Goal: Find specific page/section: Find specific page/section

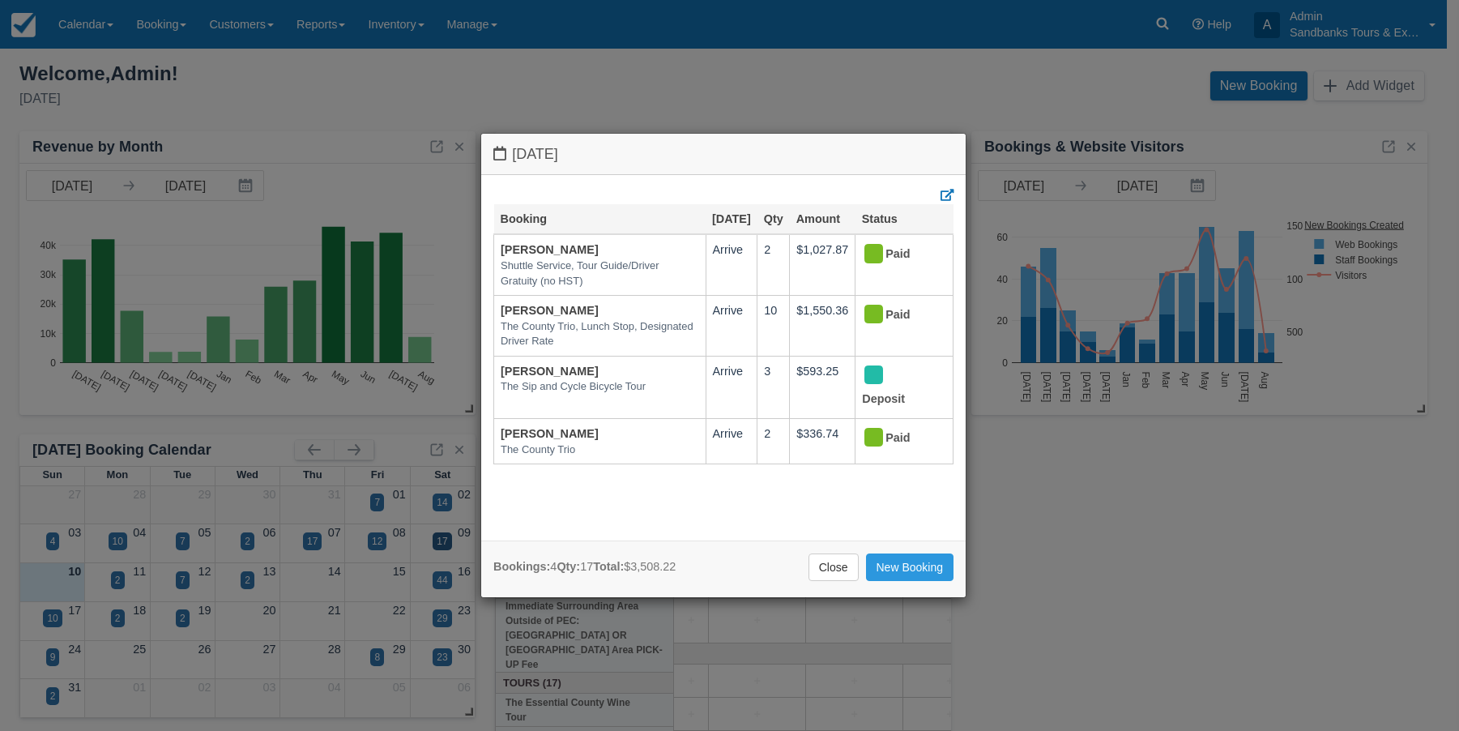
drag, startPoint x: 840, startPoint y: 564, endPoint x: 824, endPoint y: 550, distance: 20.6
click at [840, 564] on link "Close" at bounding box center [833, 567] width 50 height 28
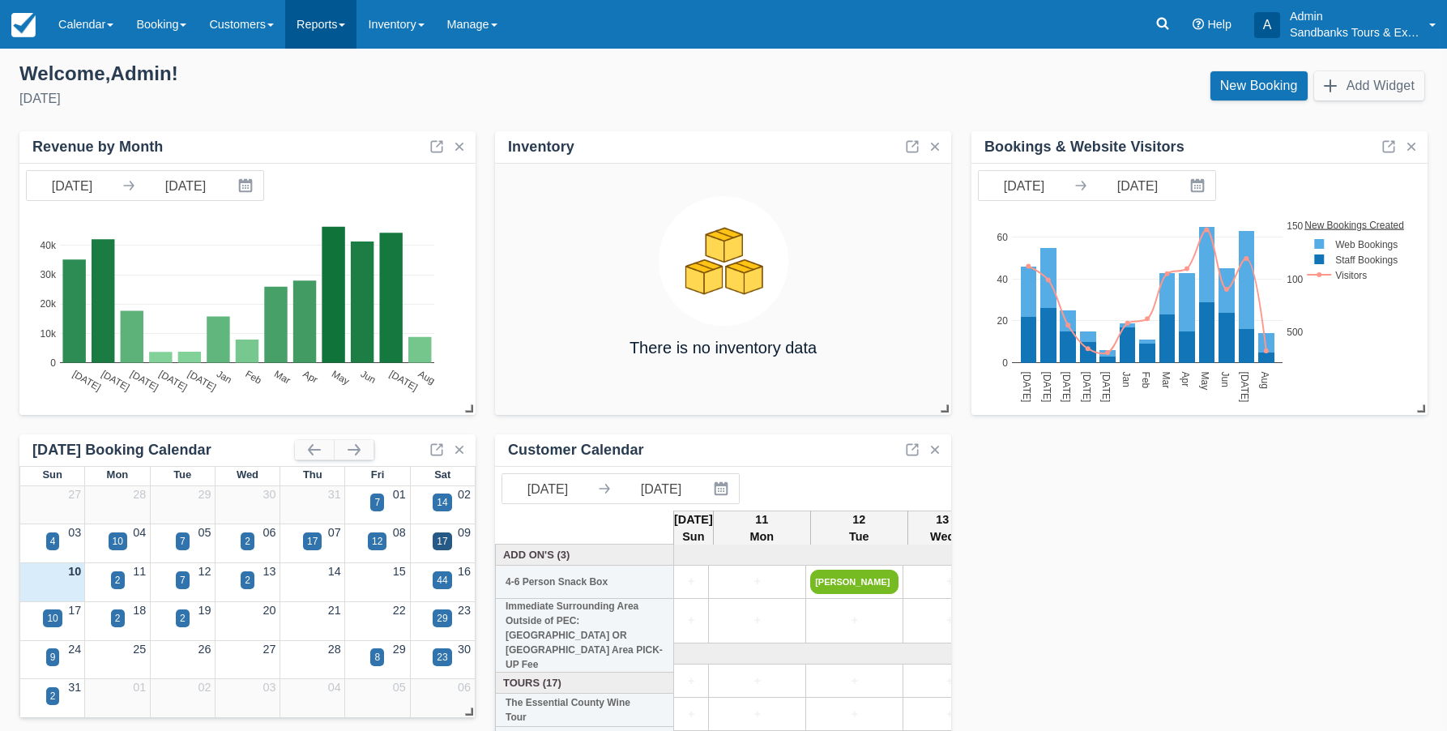
click at [326, 26] on link "Reports" at bounding box center [320, 24] width 71 height 49
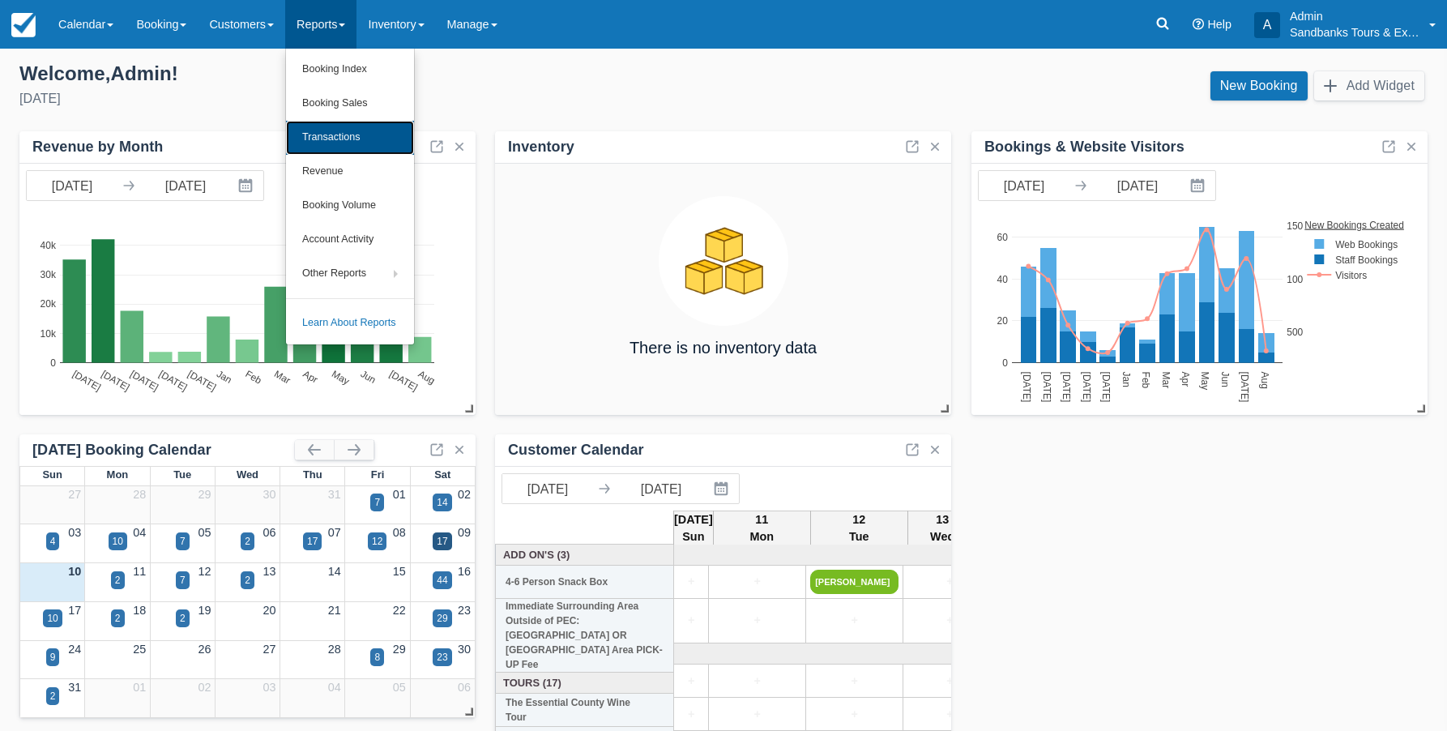
click at [336, 130] on link "Transactions" at bounding box center [350, 138] width 128 height 34
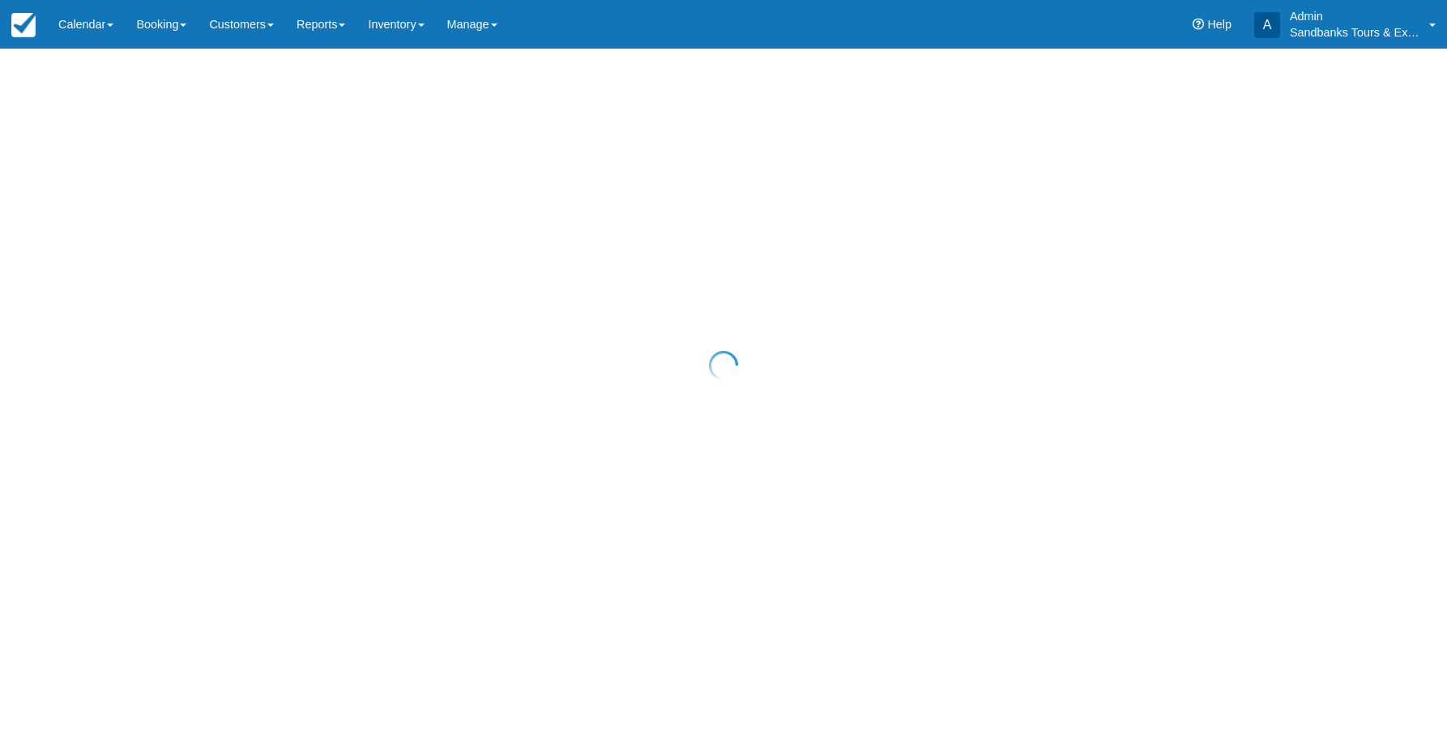
select select "10"
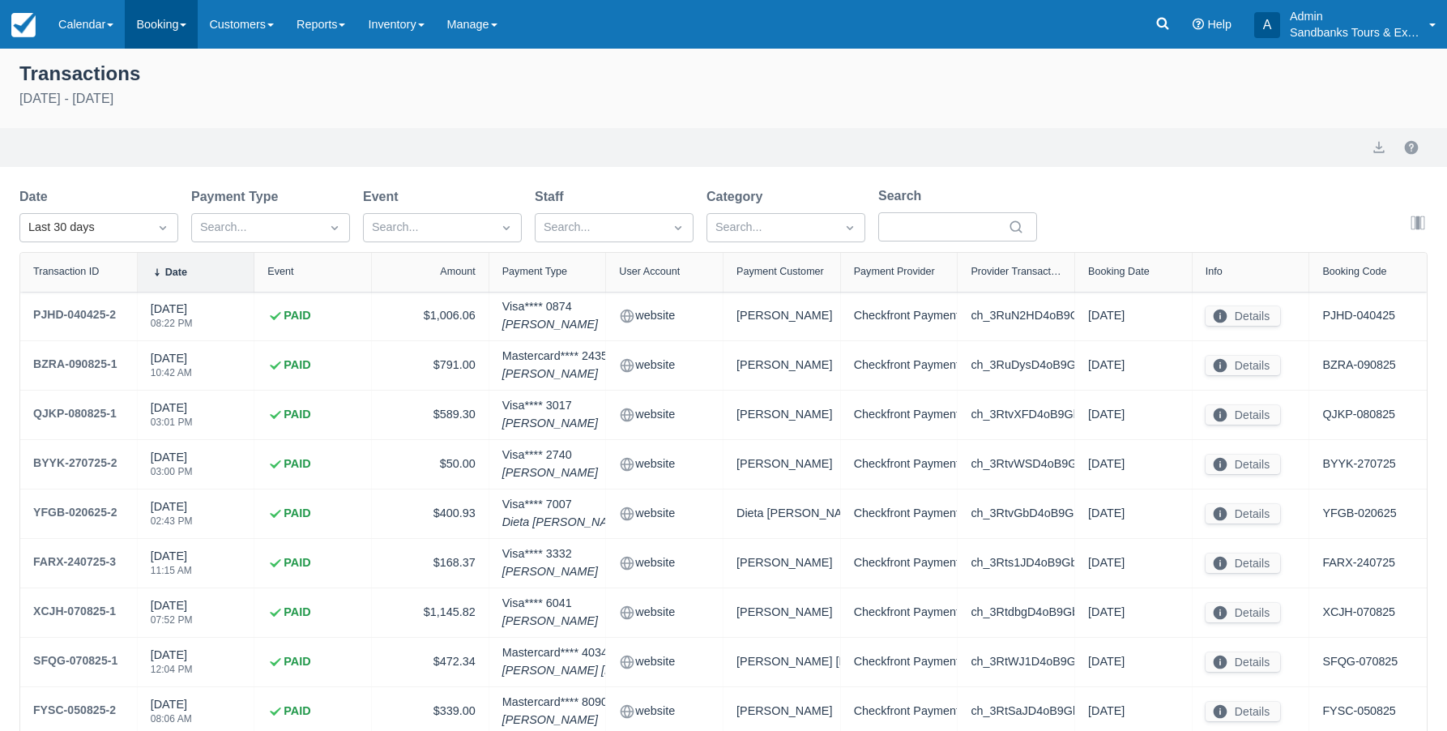
click at [158, 30] on link "Booking" at bounding box center [161, 24] width 73 height 49
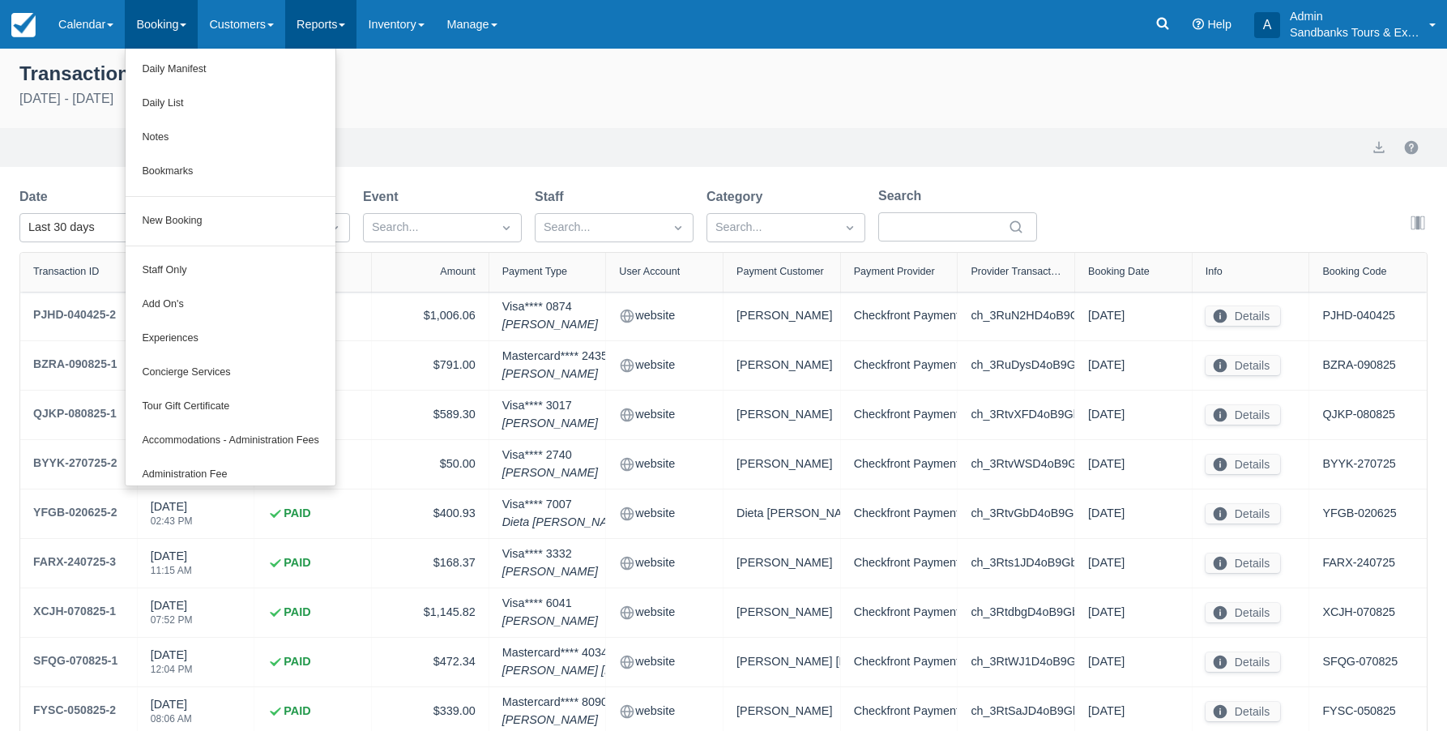
click at [356, 31] on link "Reports" at bounding box center [320, 24] width 71 height 49
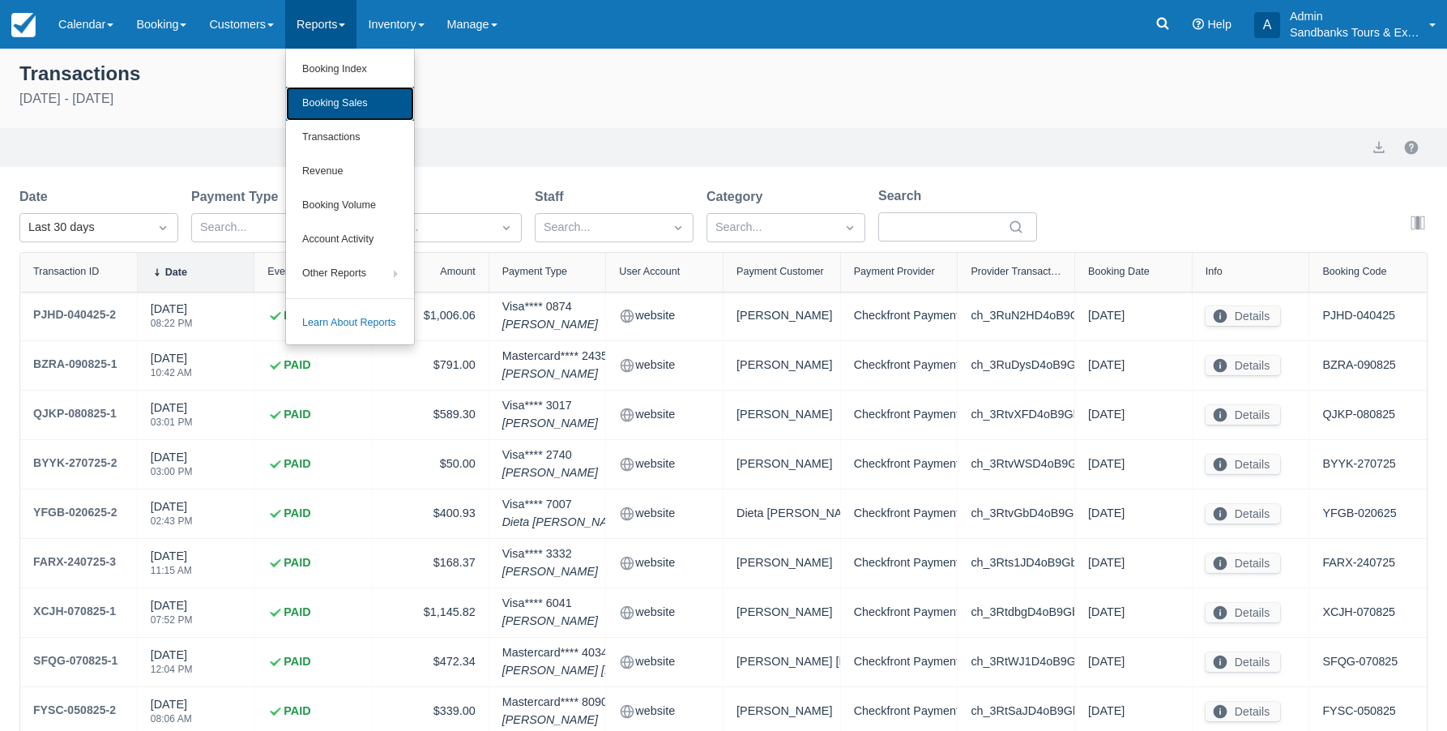
click at [356, 96] on link "Booking Sales" at bounding box center [350, 104] width 128 height 34
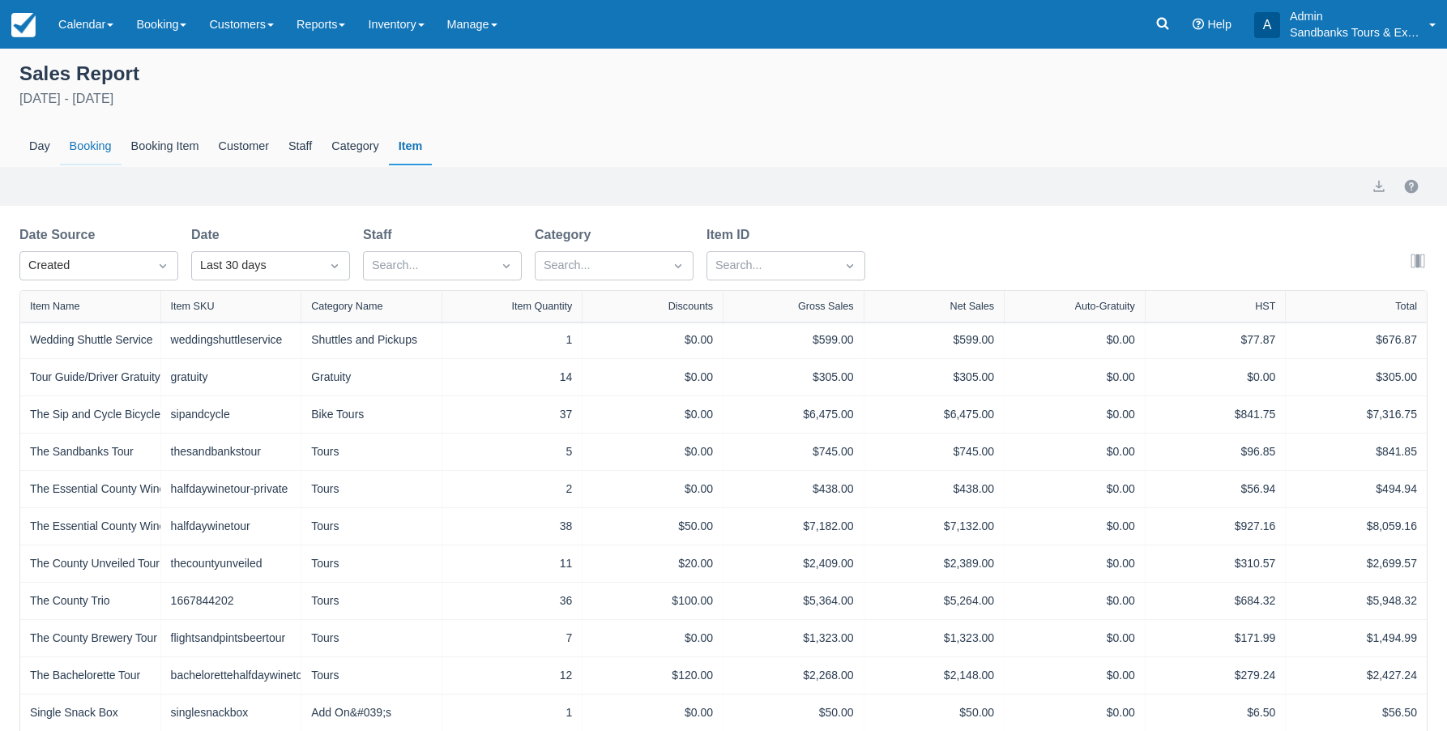
click at [92, 146] on div "Booking" at bounding box center [91, 146] width 62 height 37
select select "20"
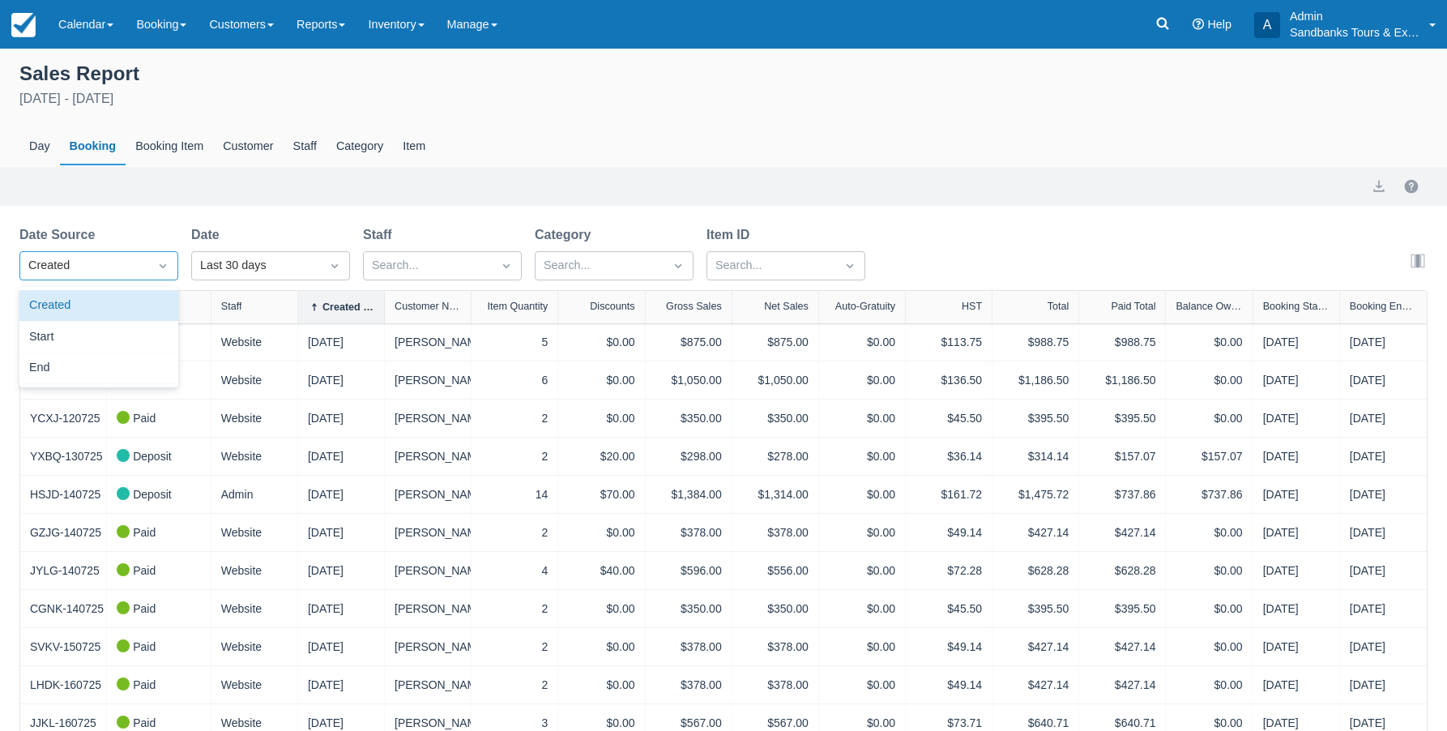
click at [159, 266] on icon "Dropdown icon" at bounding box center [163, 266] width 16 height 16
click at [96, 365] on div "End" at bounding box center [98, 368] width 159 height 32
select select "20"
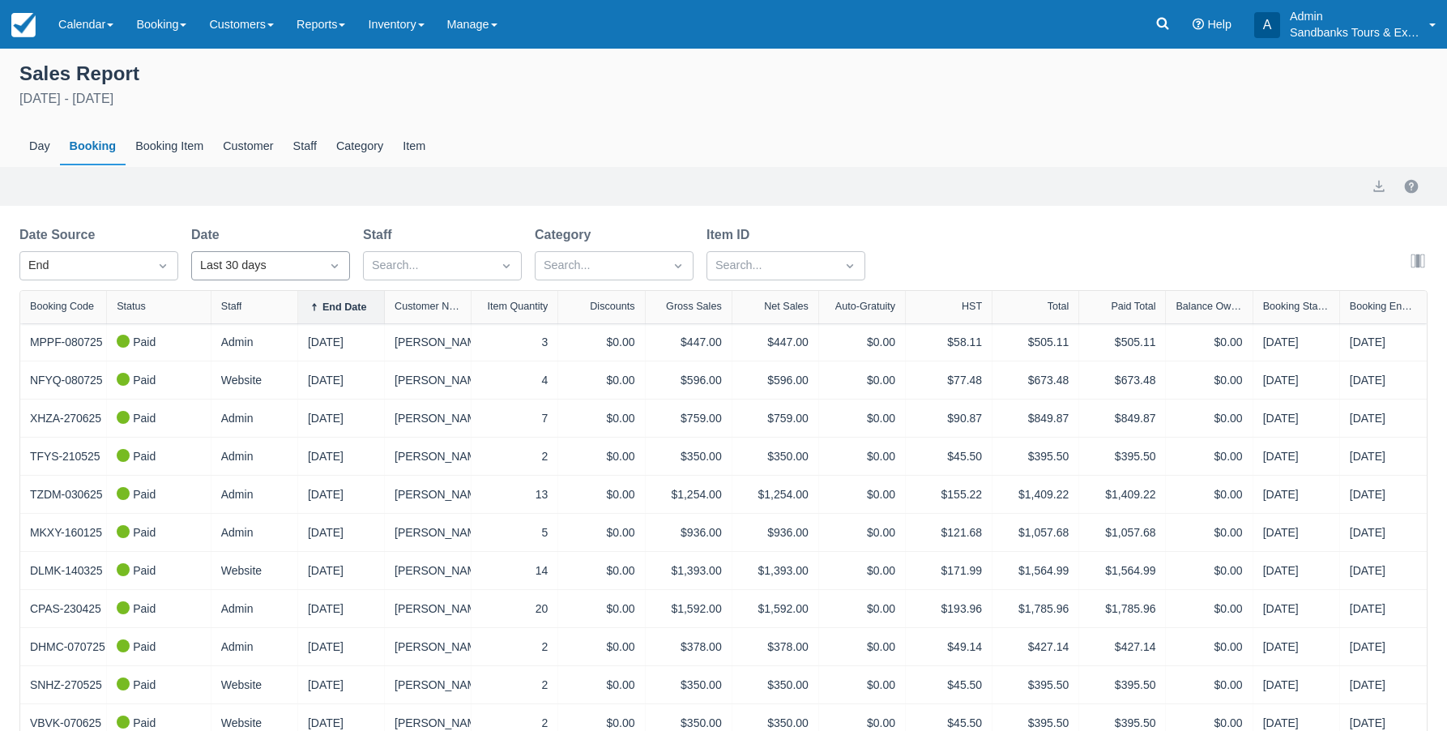
click at [339, 265] on icon "Dropdown icon" at bounding box center [334, 266] width 16 height 16
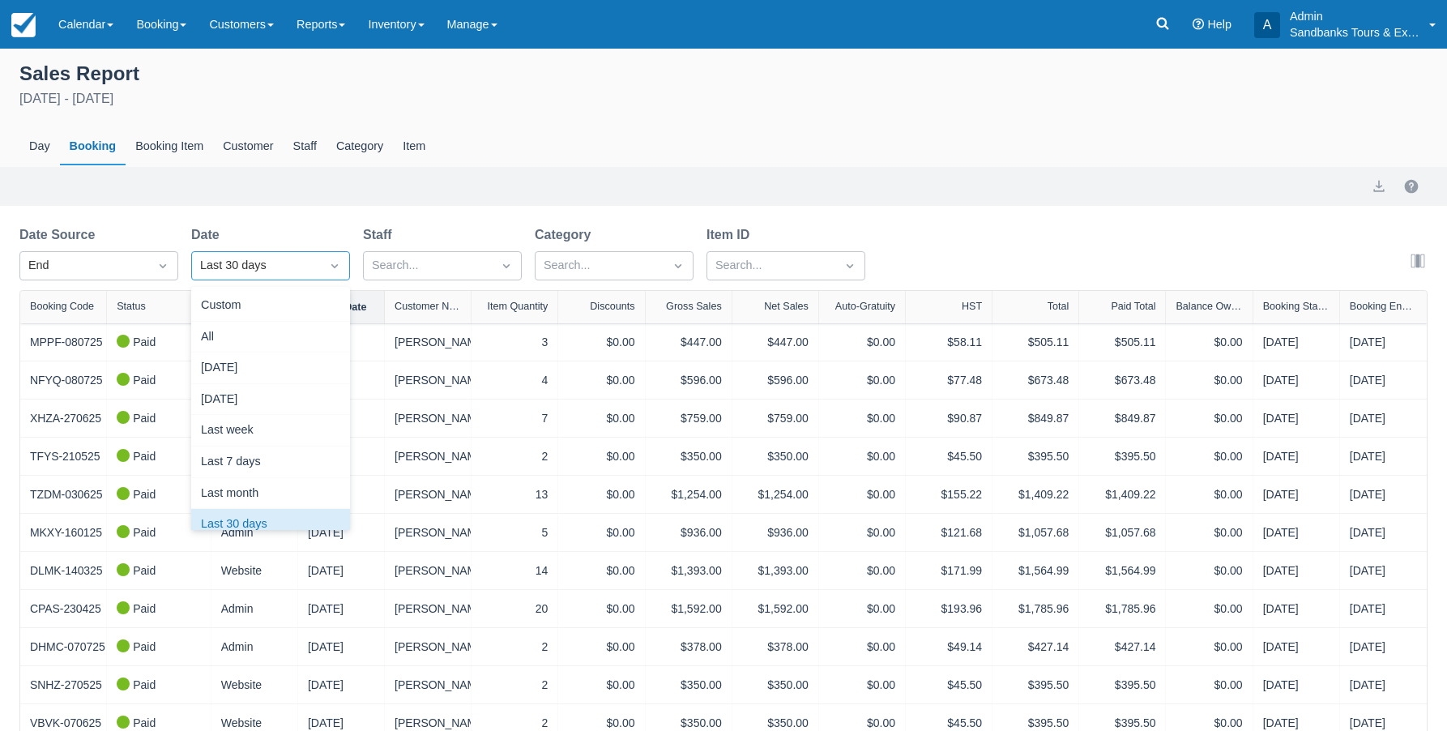
scroll to position [20, 0]
select select "20"
click at [290, 310] on div "Custom" at bounding box center [270, 306] width 159 height 32
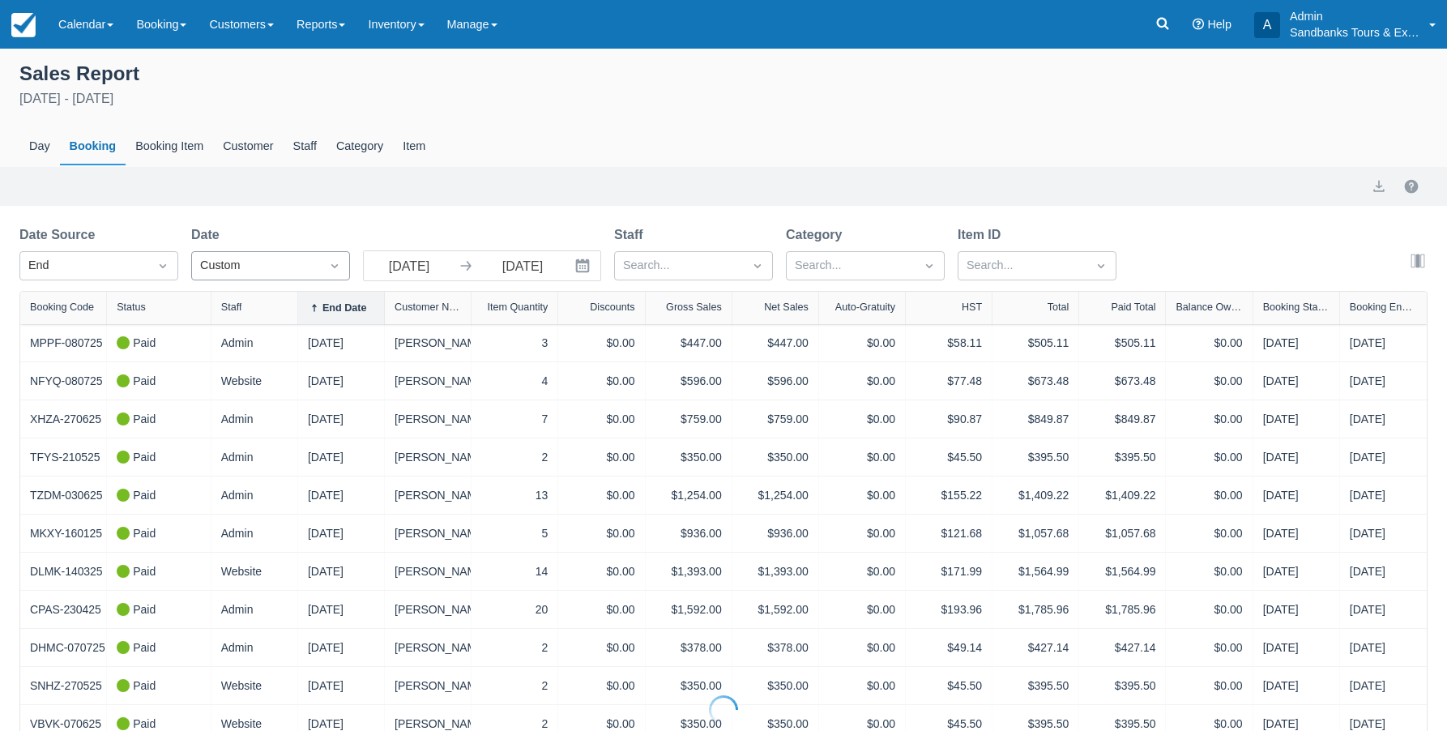
select select "20"
click at [424, 267] on input "07/11/25" at bounding box center [409, 265] width 91 height 29
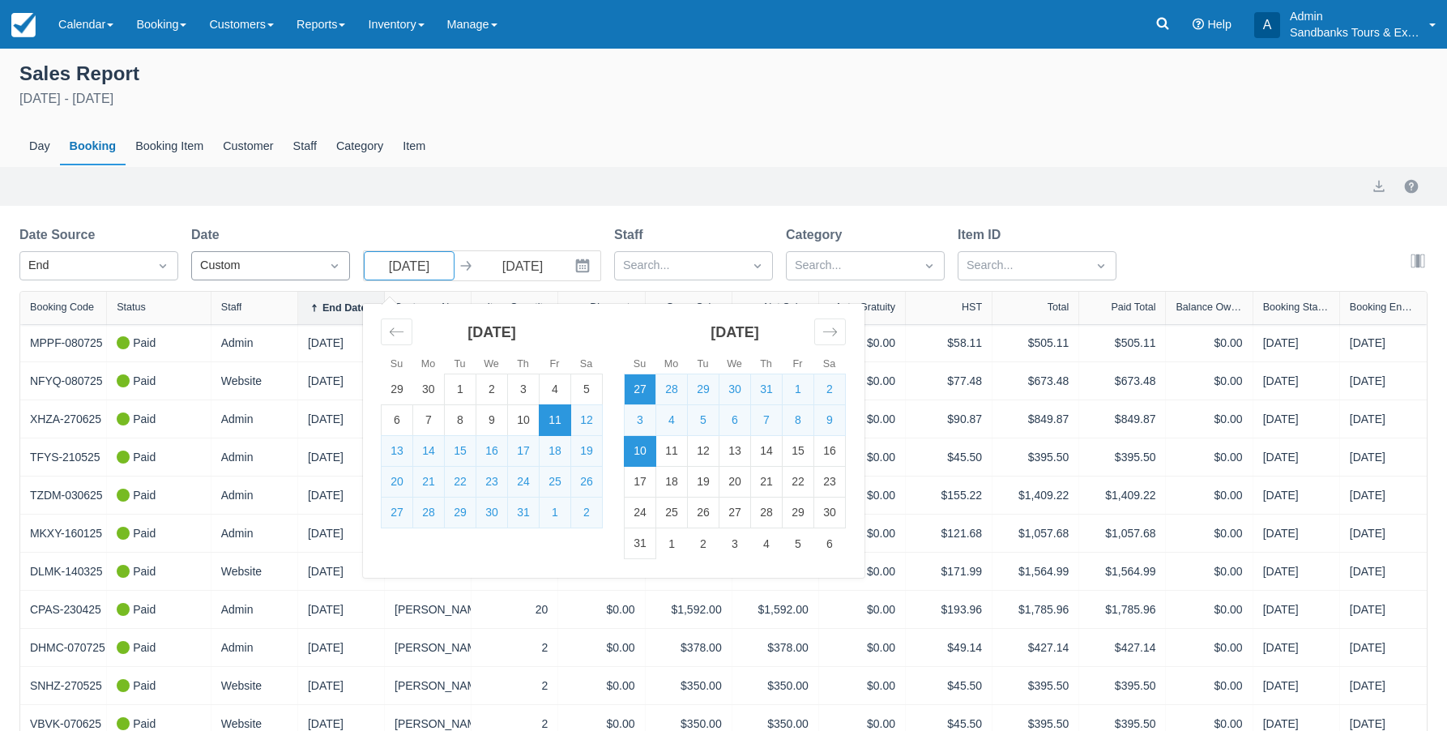
click at [637, 392] on td "27" at bounding box center [640, 389] width 32 height 31
type input "07/27/25"
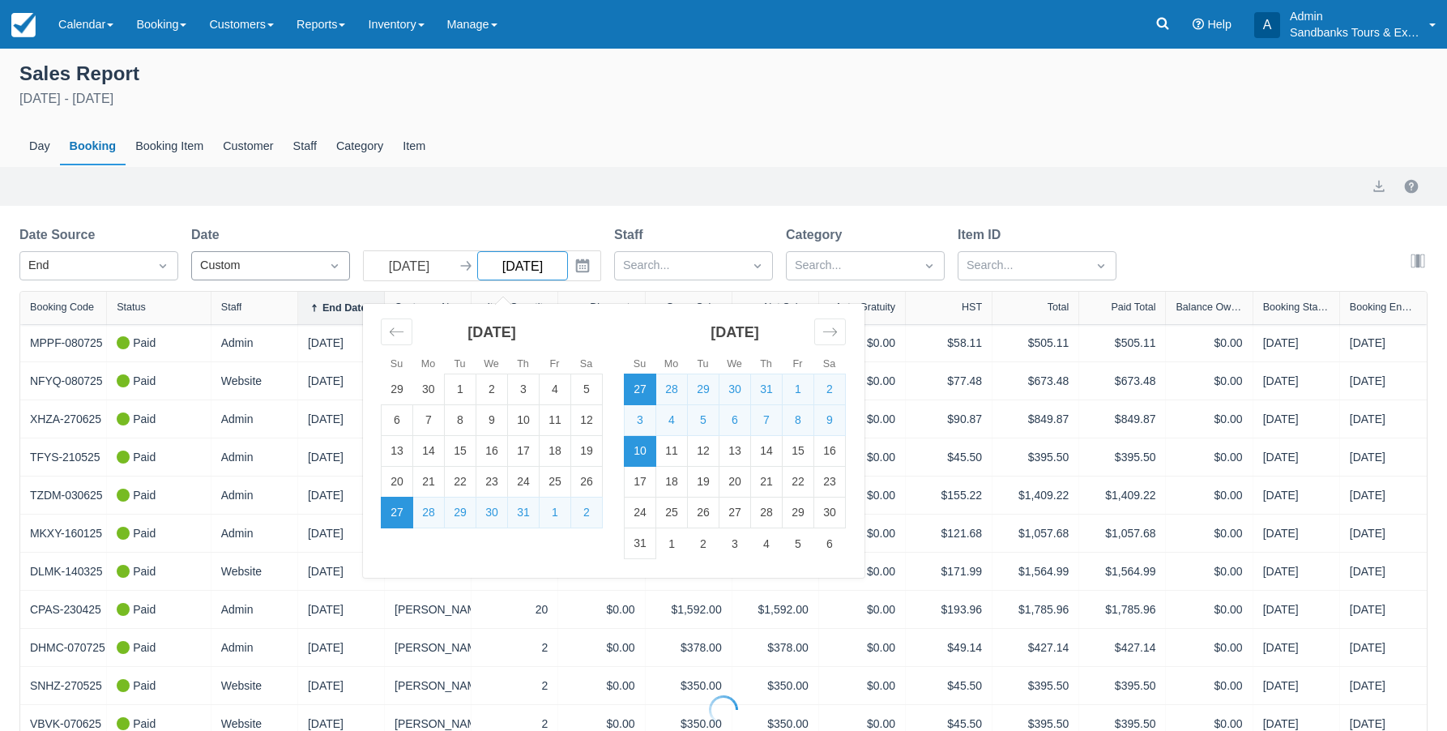
select select "20"
click at [826, 418] on td "9" at bounding box center [830, 420] width 32 height 31
type input "08/09/25"
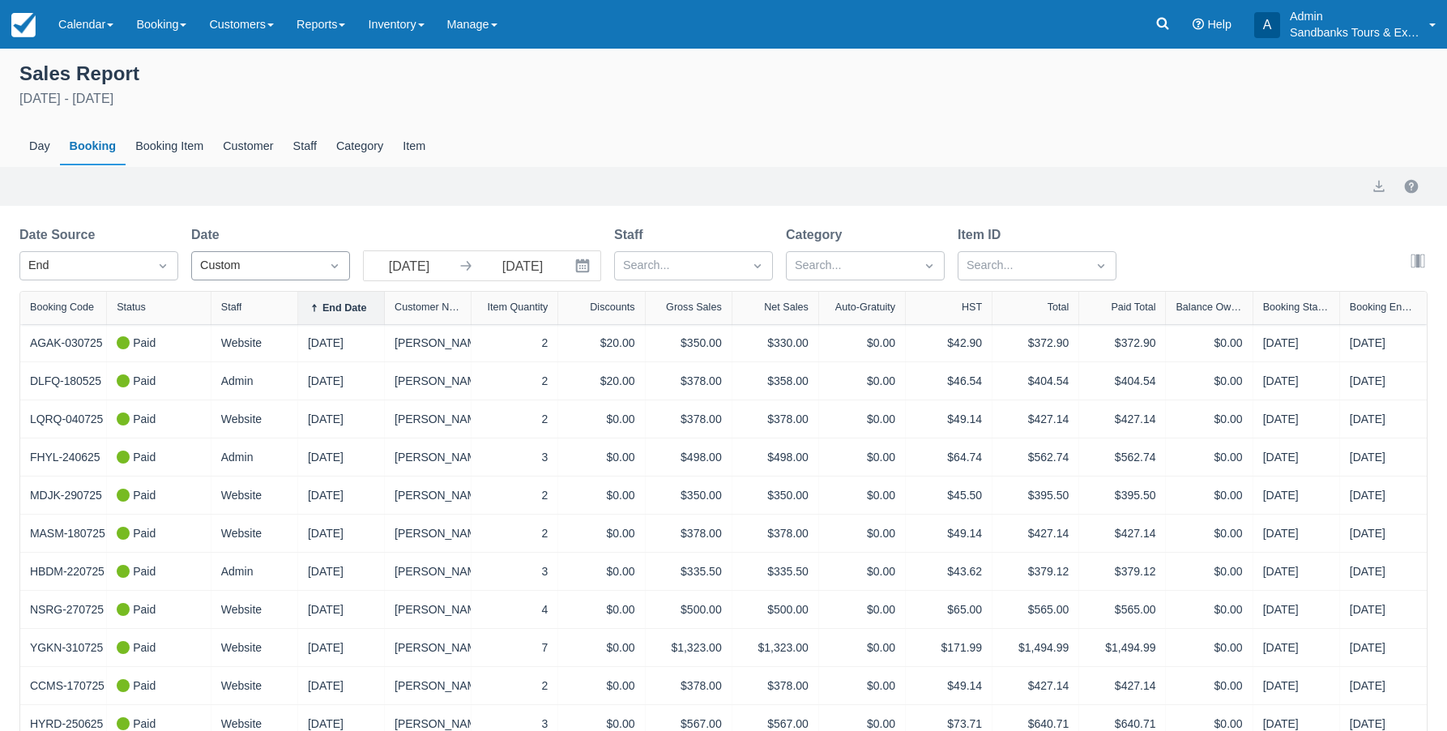
select select "20"
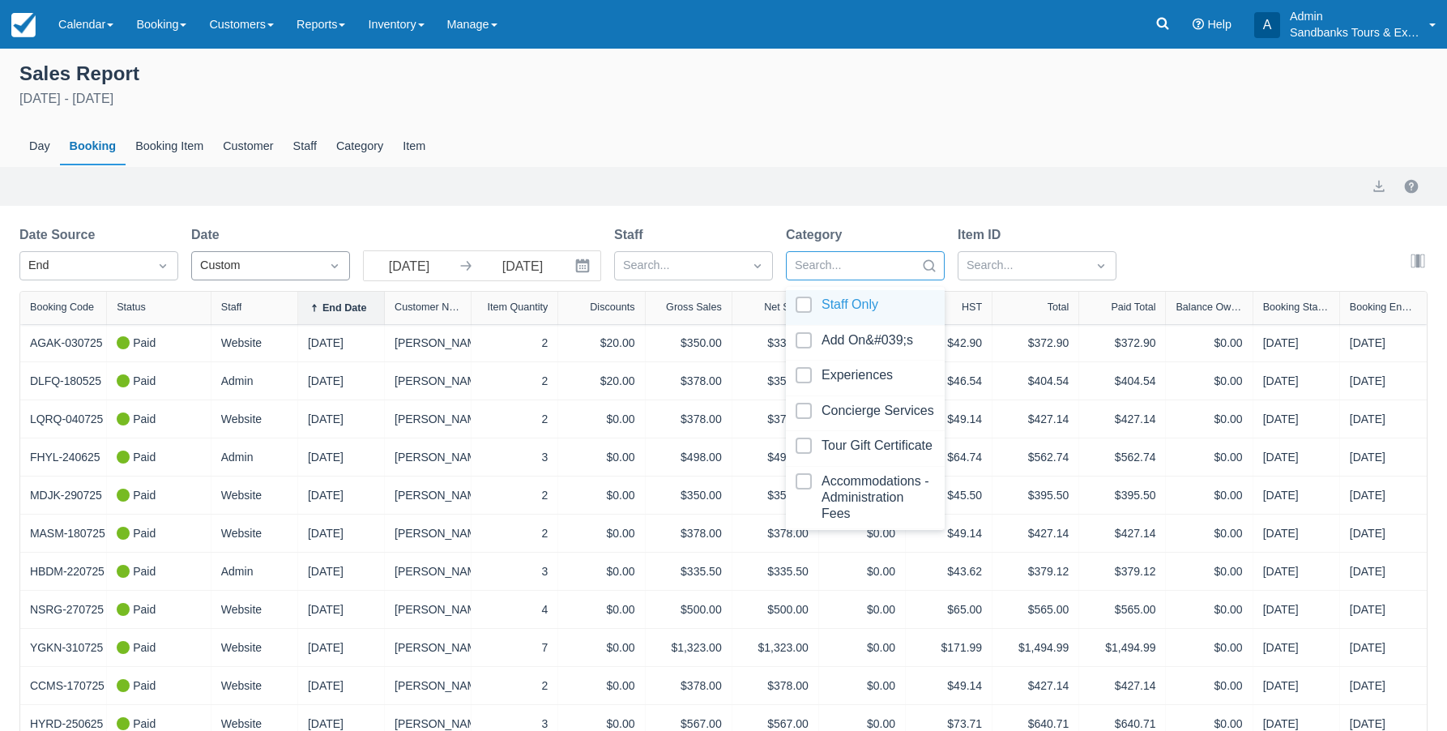
click at [901, 263] on div at bounding box center [851, 265] width 112 height 21
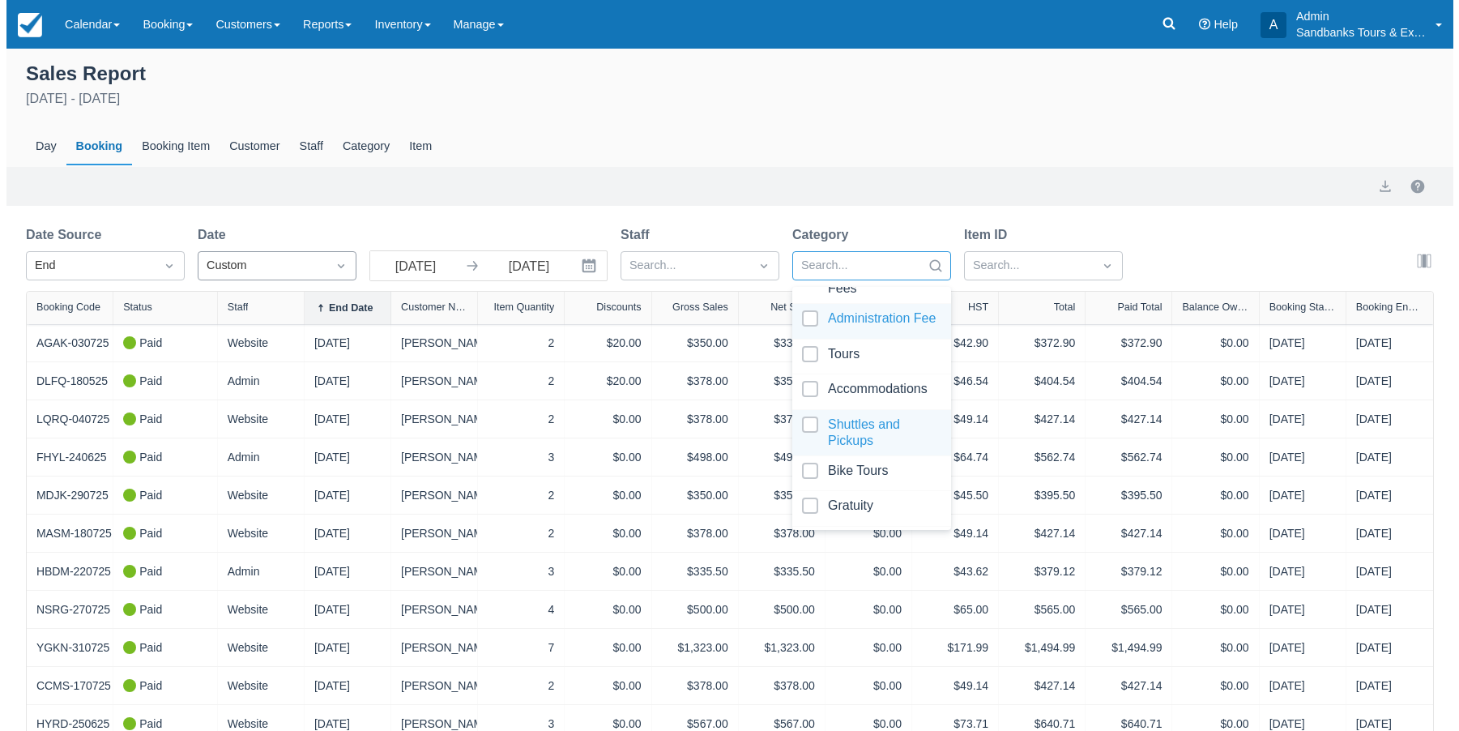
scroll to position [258, 0]
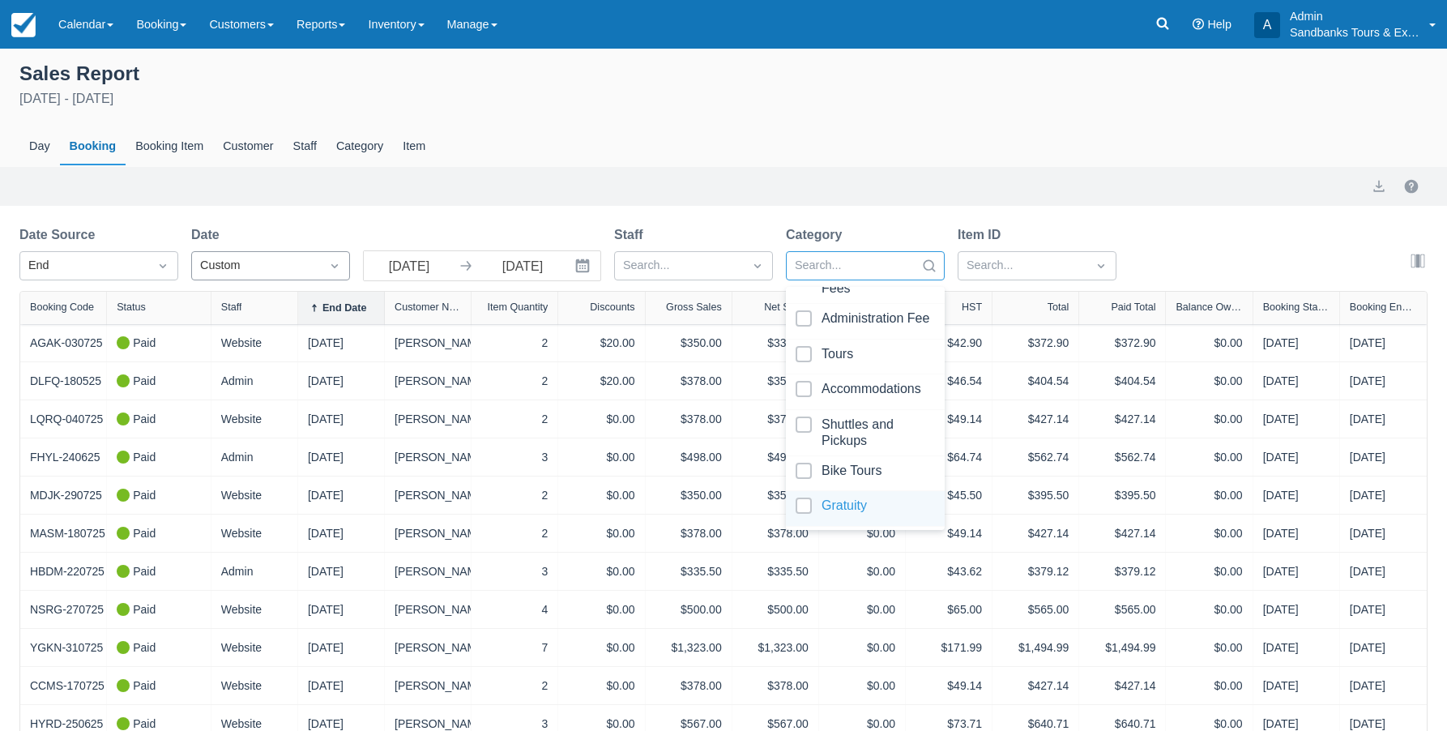
click at [855, 505] on div at bounding box center [864, 508] width 139 height 22
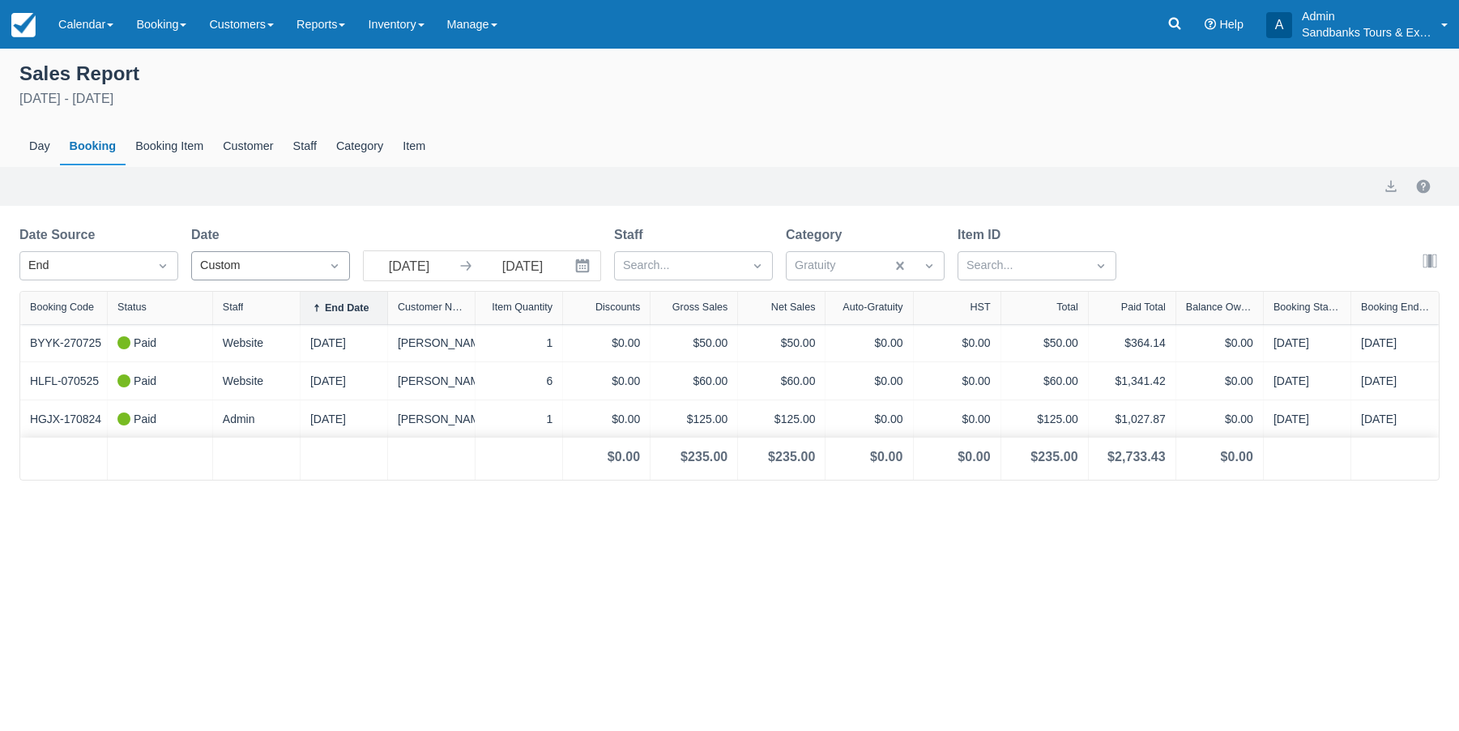
click at [1025, 100] on div "July 27th - August 9th 2025" at bounding box center [729, 98] width 1420 height 19
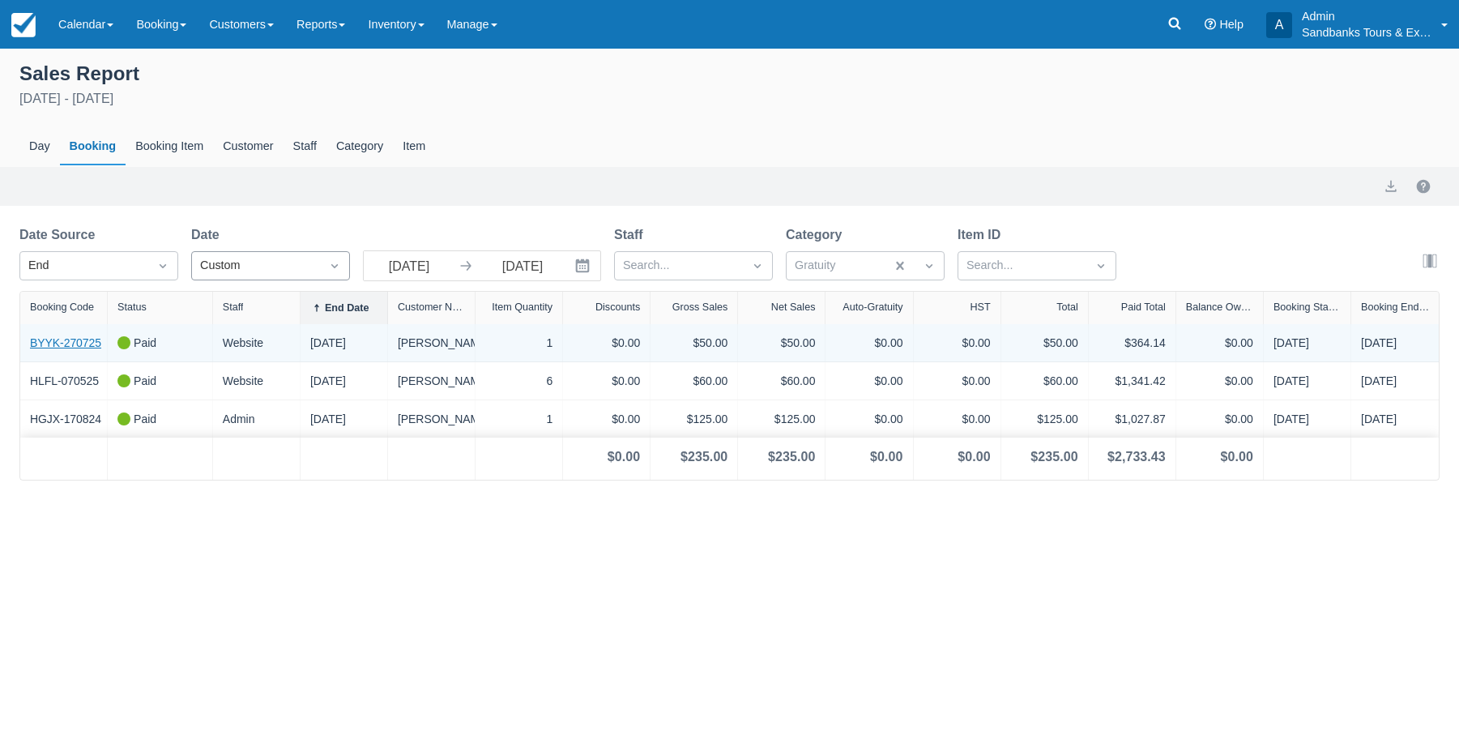
click at [68, 346] on link "BYYK-270725" at bounding box center [65, 342] width 71 height 17
